Goal: Information Seeking & Learning: Learn about a topic

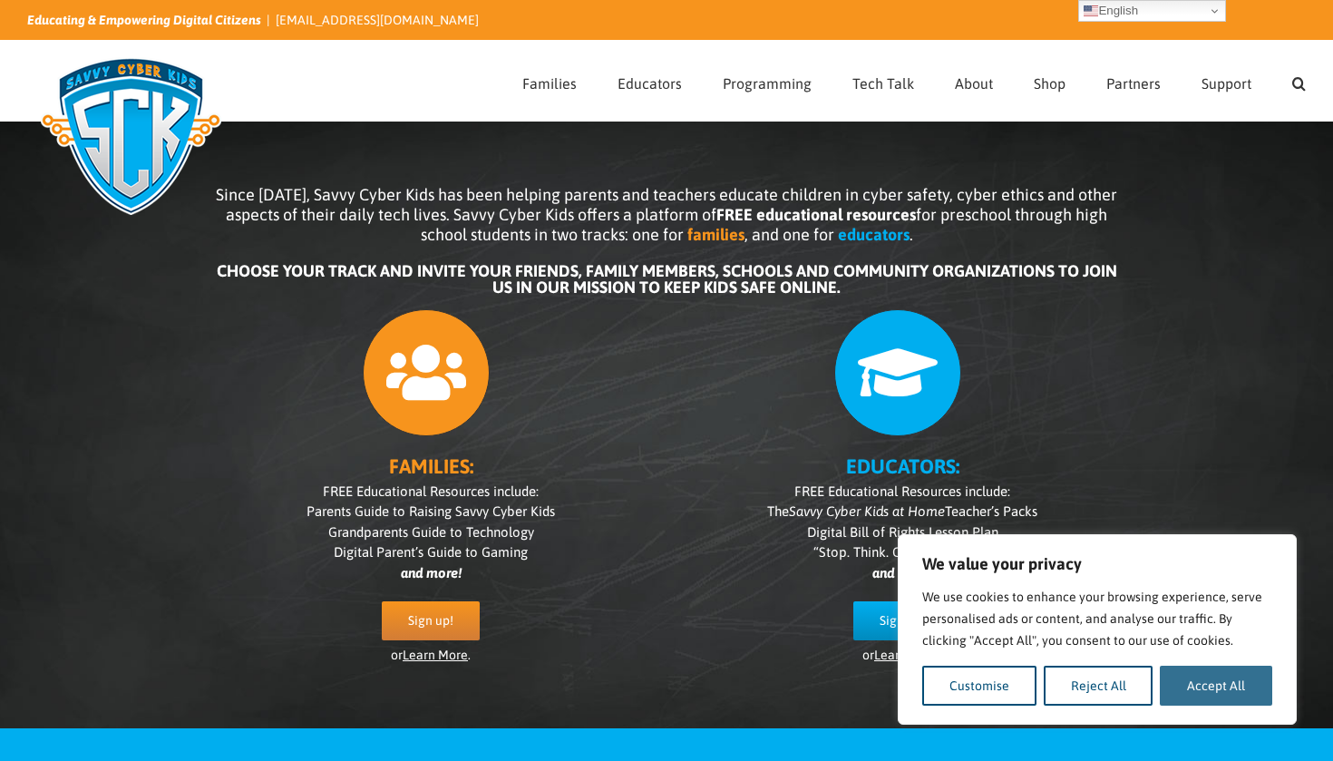
click at [1255, 693] on button "Accept All" at bounding box center [1216, 686] width 112 height 40
checkbox input "true"
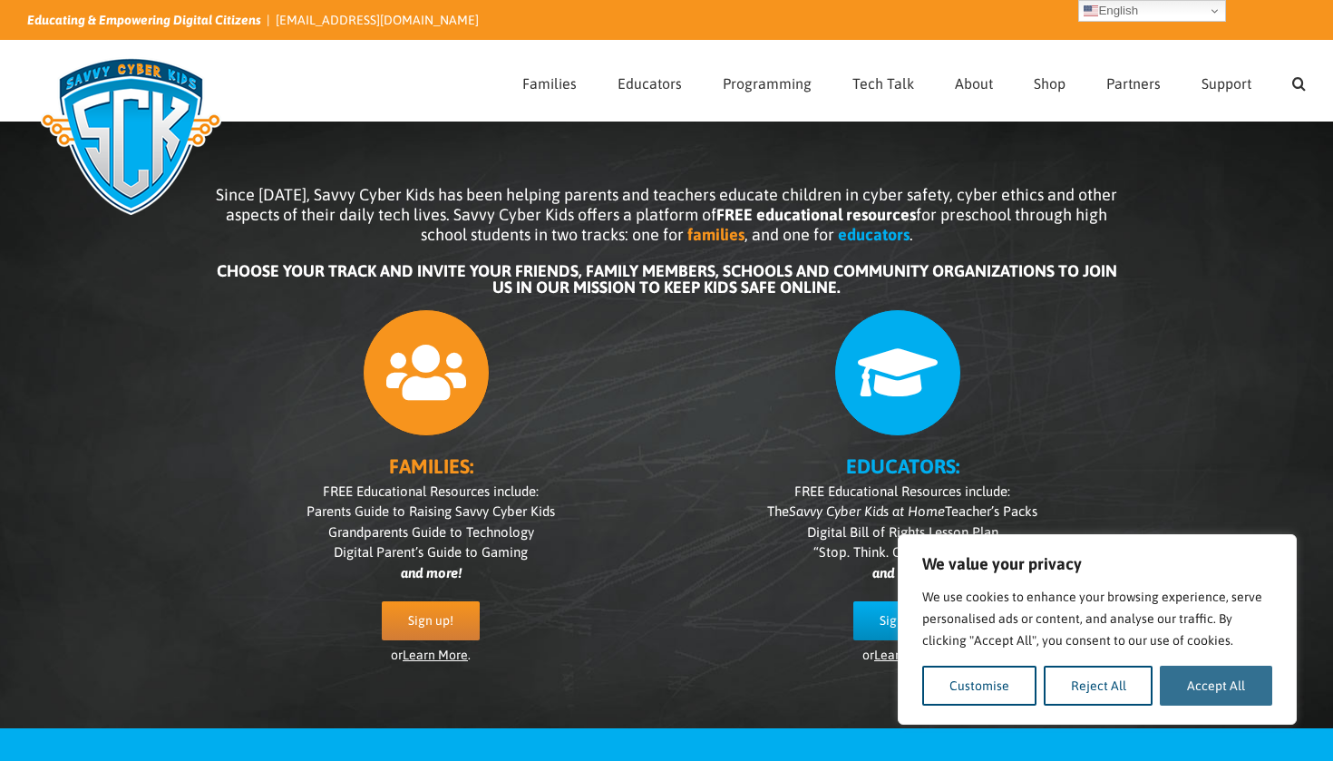
checkbox input "true"
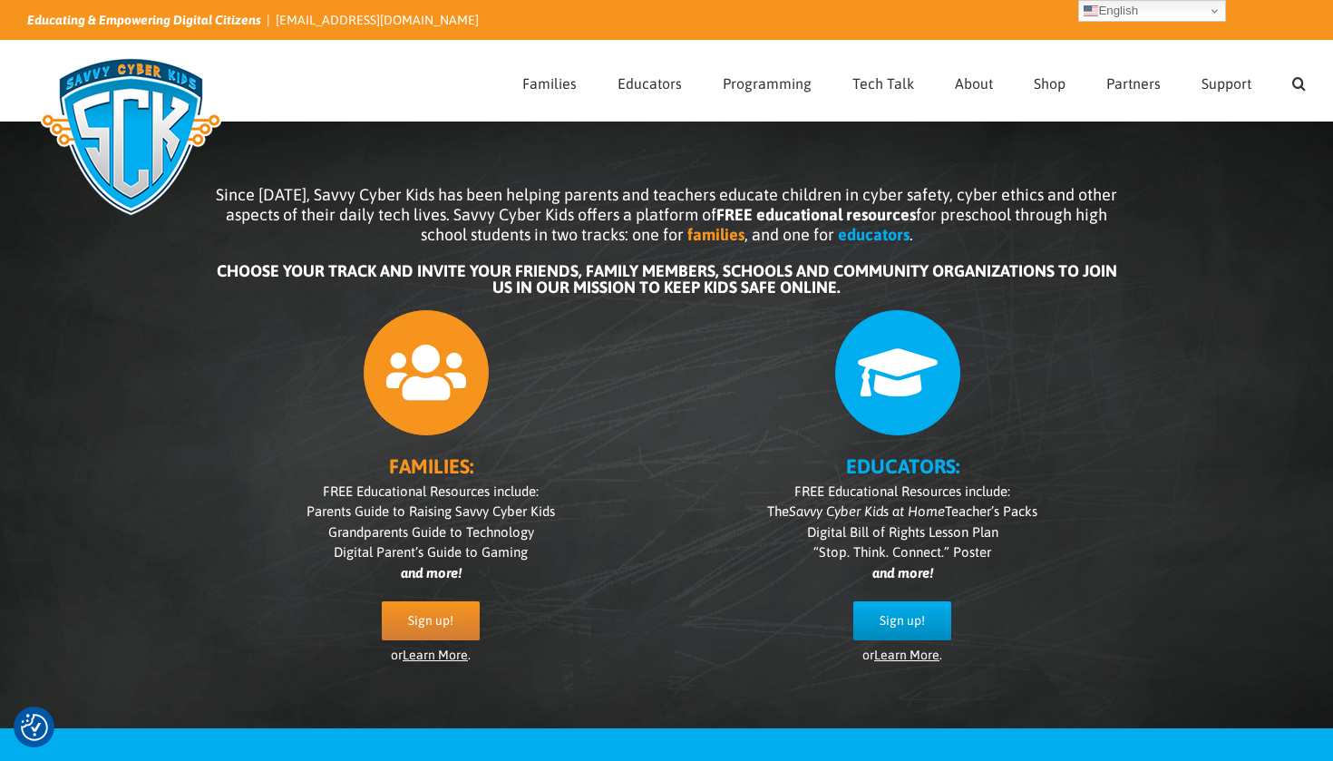
click at [442, 658] on link "Learn More" at bounding box center [435, 655] width 65 height 15
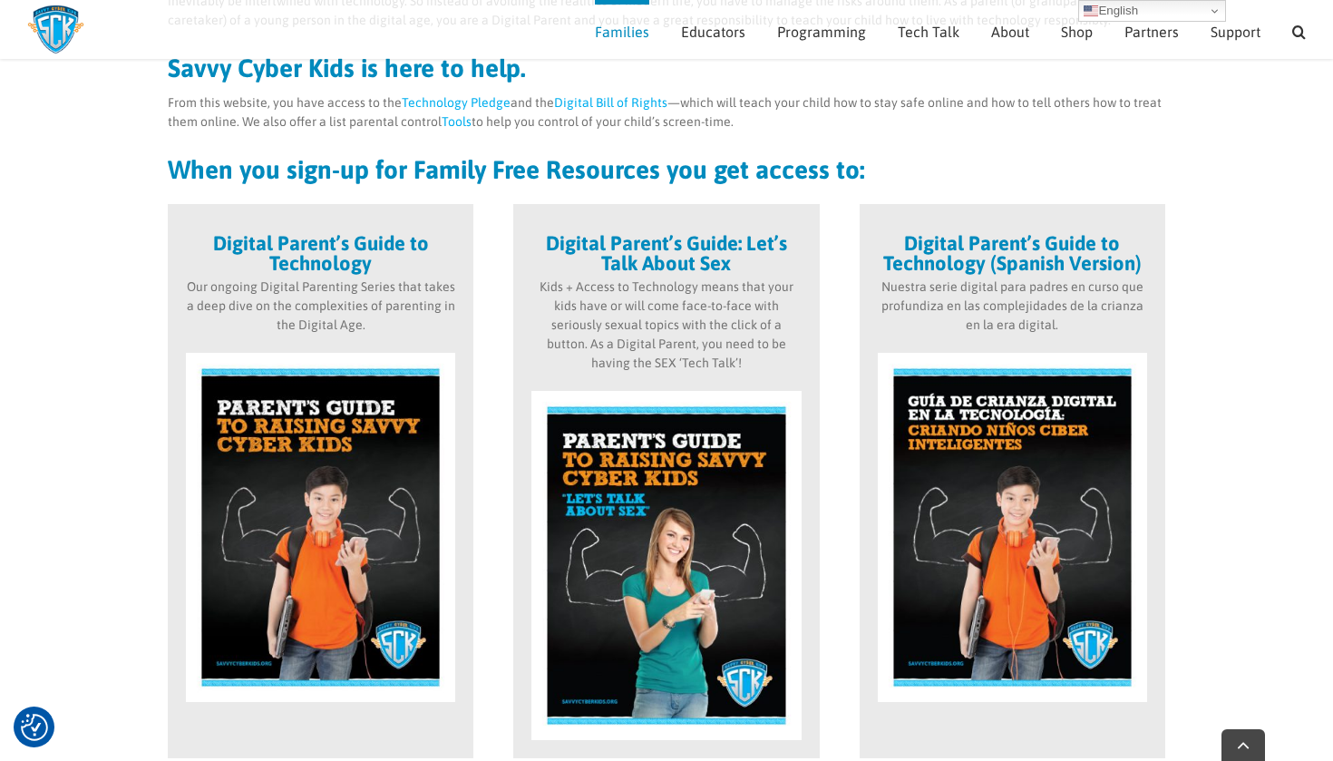
scroll to position [386, 0]
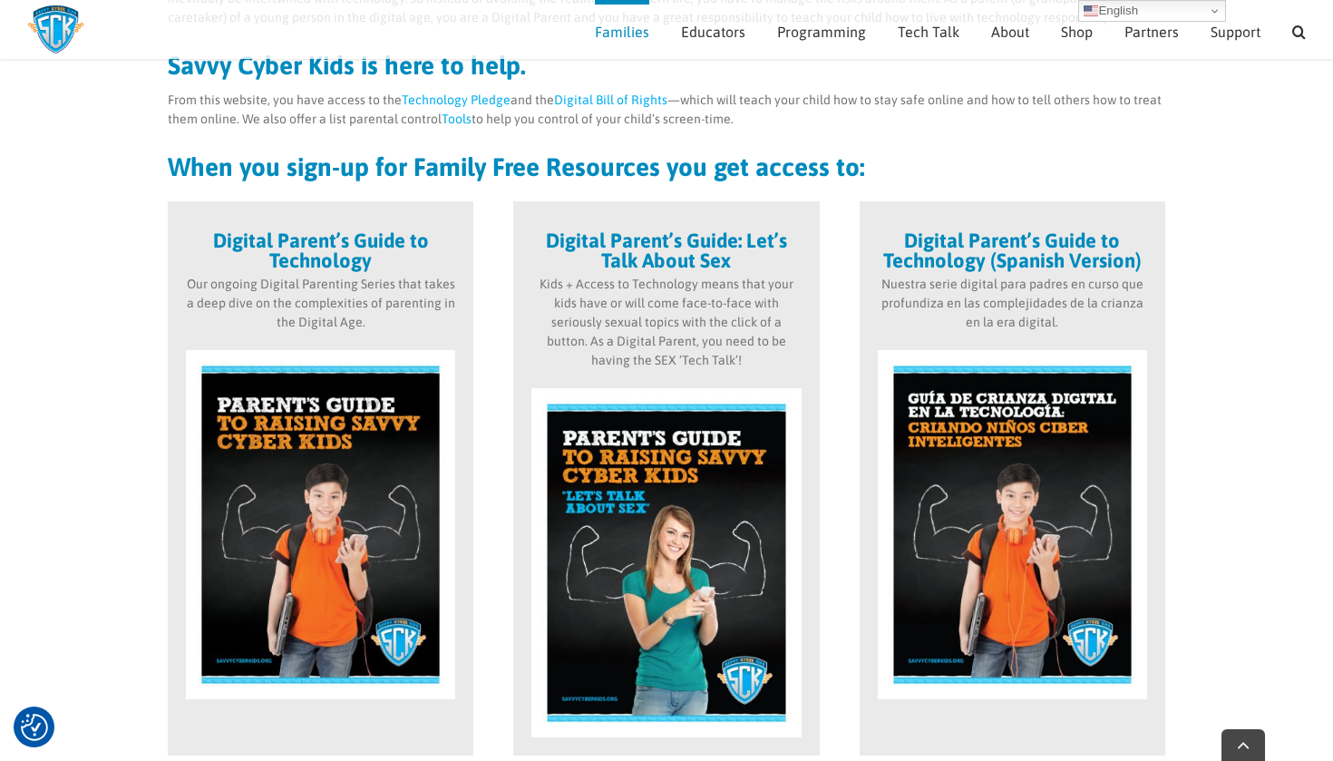
click at [398, 395] on img at bounding box center [320, 524] width 269 height 349
click at [332, 223] on div "Digital Parent’s Guide to Technology Our ongoing Digital Parenting Series that …" at bounding box center [321, 478] width 306 height 554
click at [337, 248] on strong "Digital Parent’s Guide to Technology" at bounding box center [321, 251] width 216 height 44
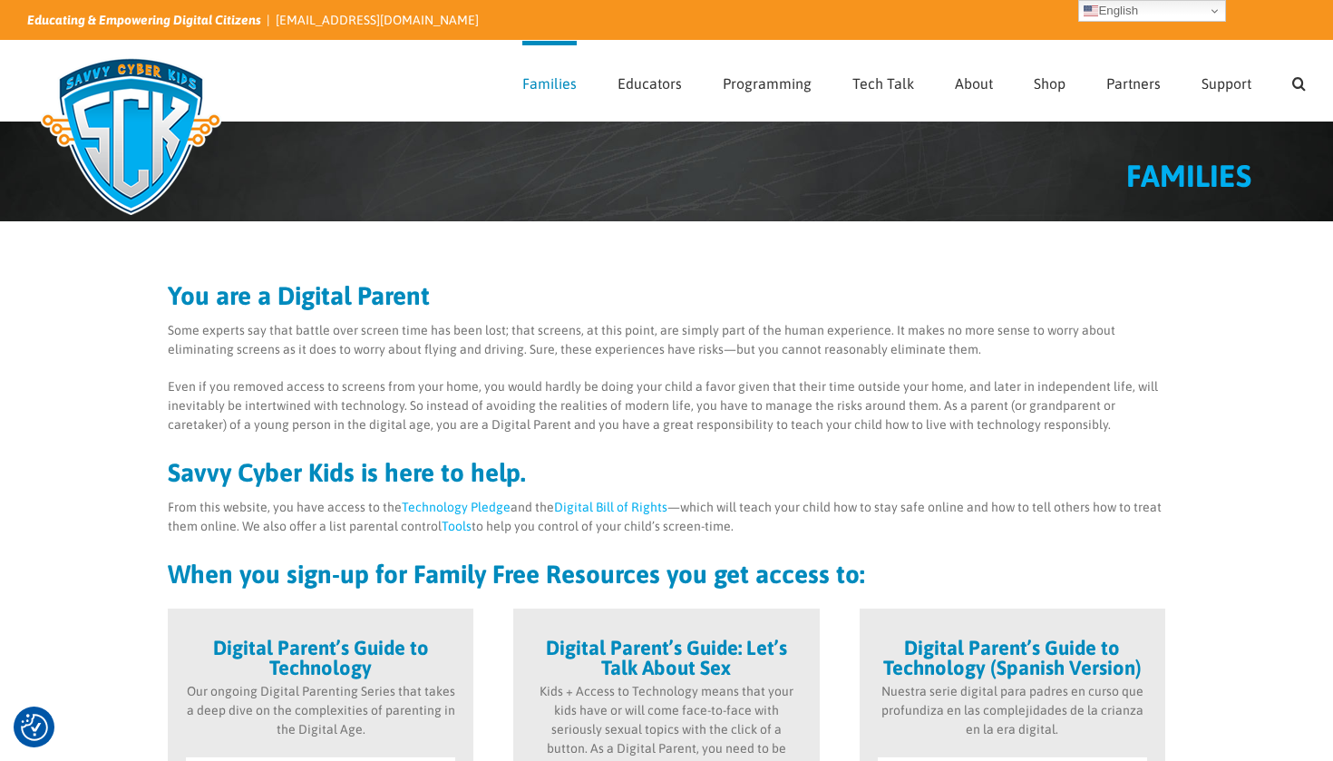
scroll to position [0, 0]
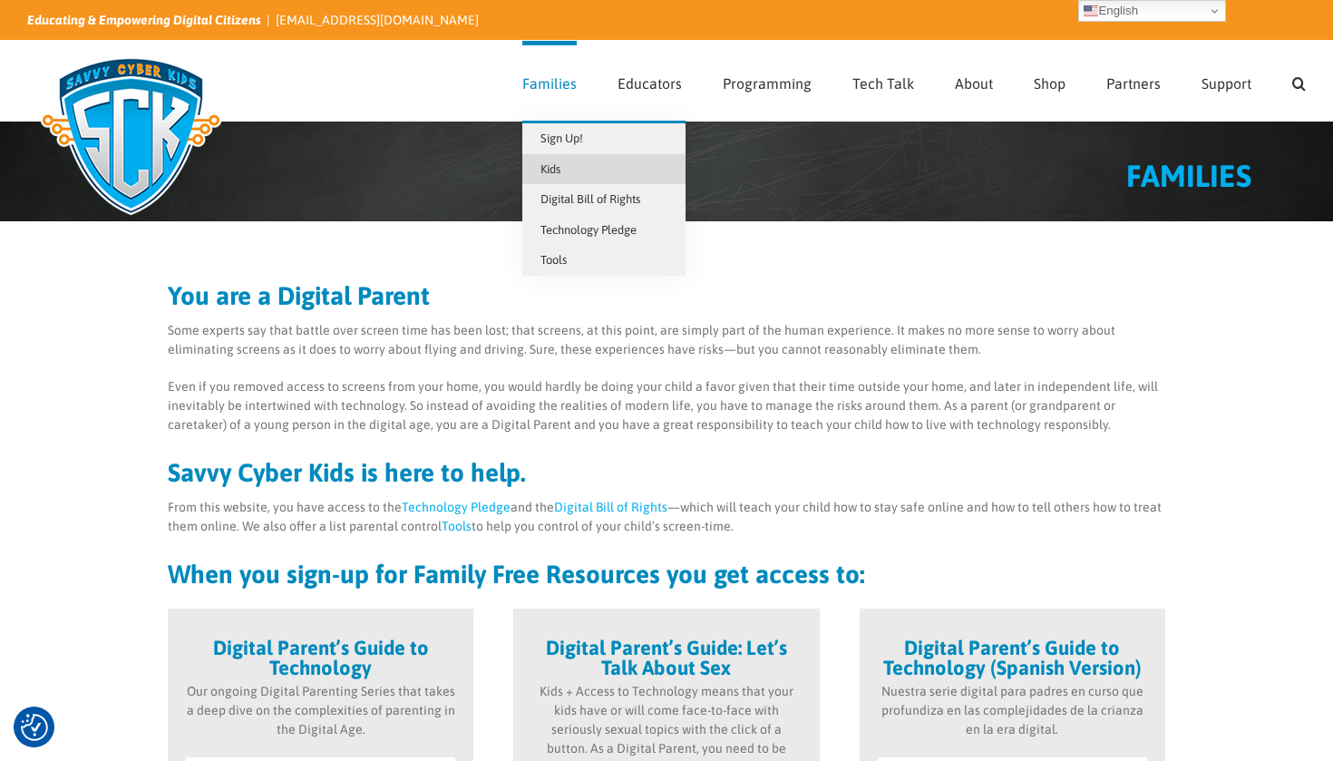
click at [561, 166] on span "Kids" at bounding box center [551, 169] width 20 height 14
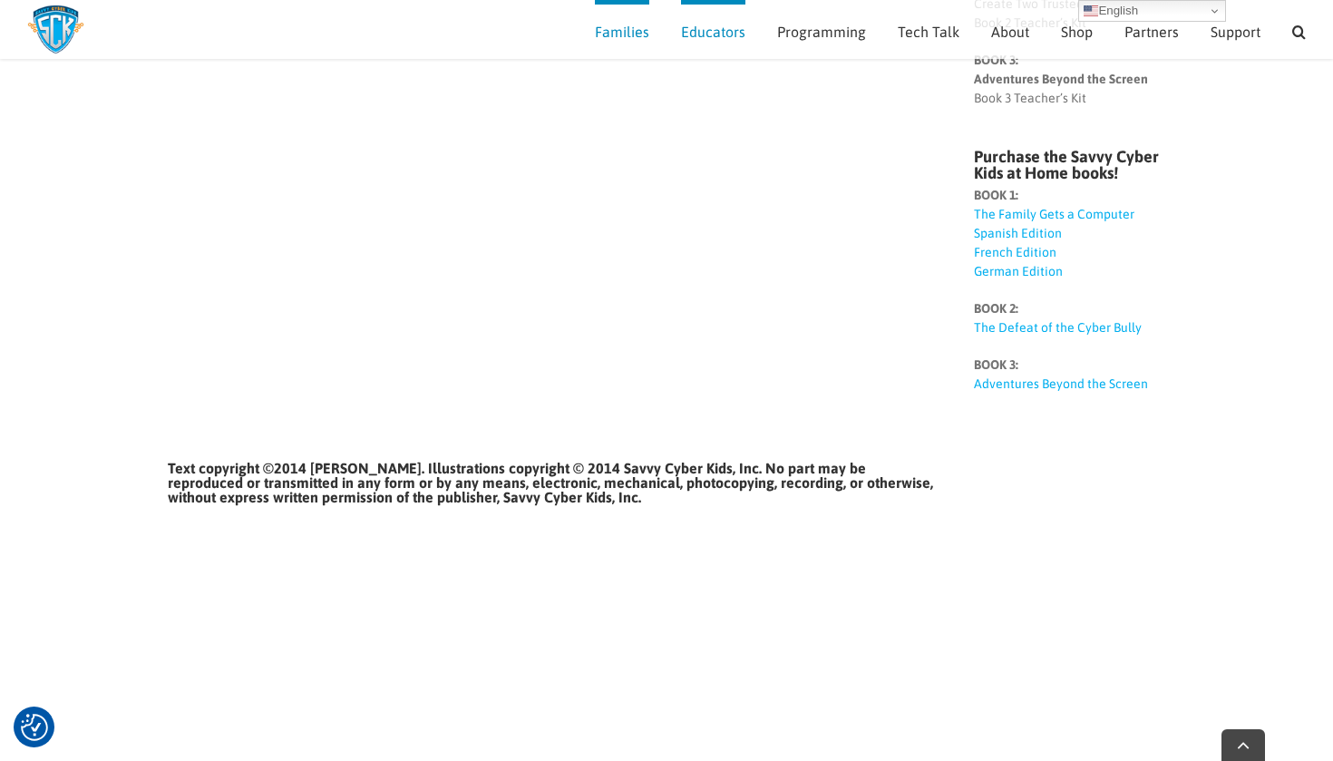
scroll to position [634, 0]
click at [1020, 321] on link "The Defeat of the Cyber Bully" at bounding box center [1058, 328] width 168 height 15
